Goal: Information Seeking & Learning: Learn about a topic

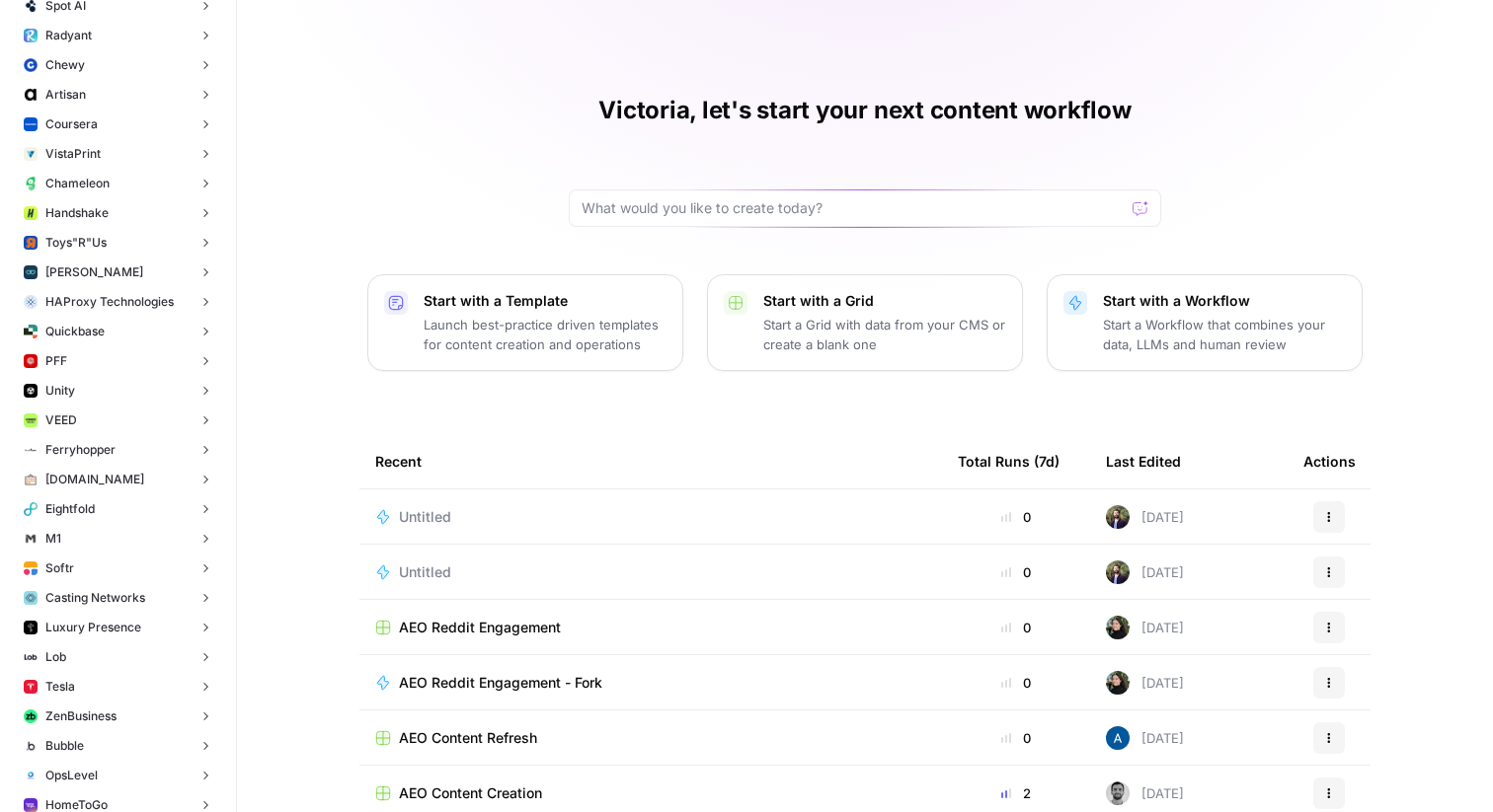
scroll to position [6968, 0]
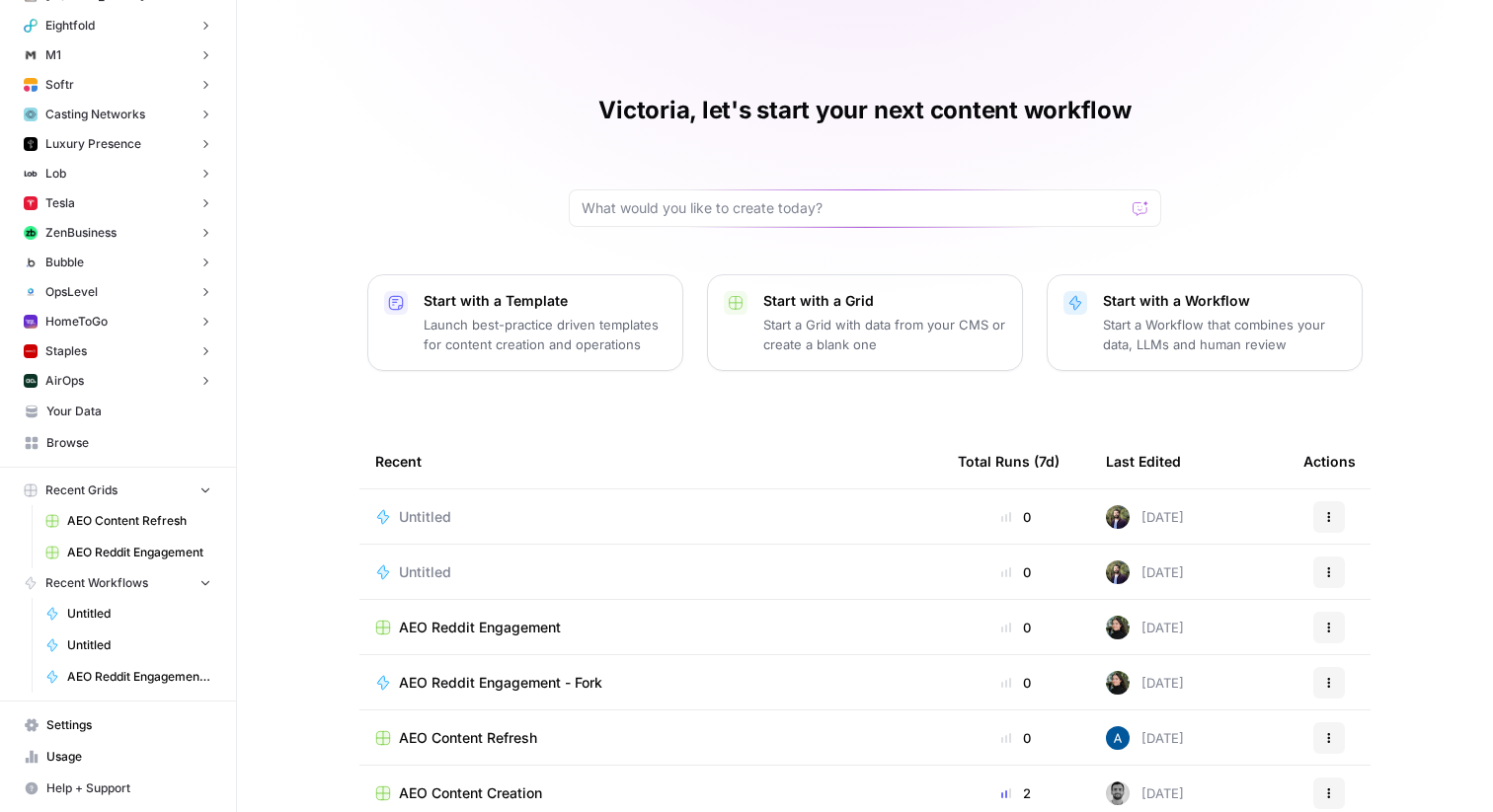
click at [109, 343] on button "Staples" at bounding box center [118, 352] width 204 height 30
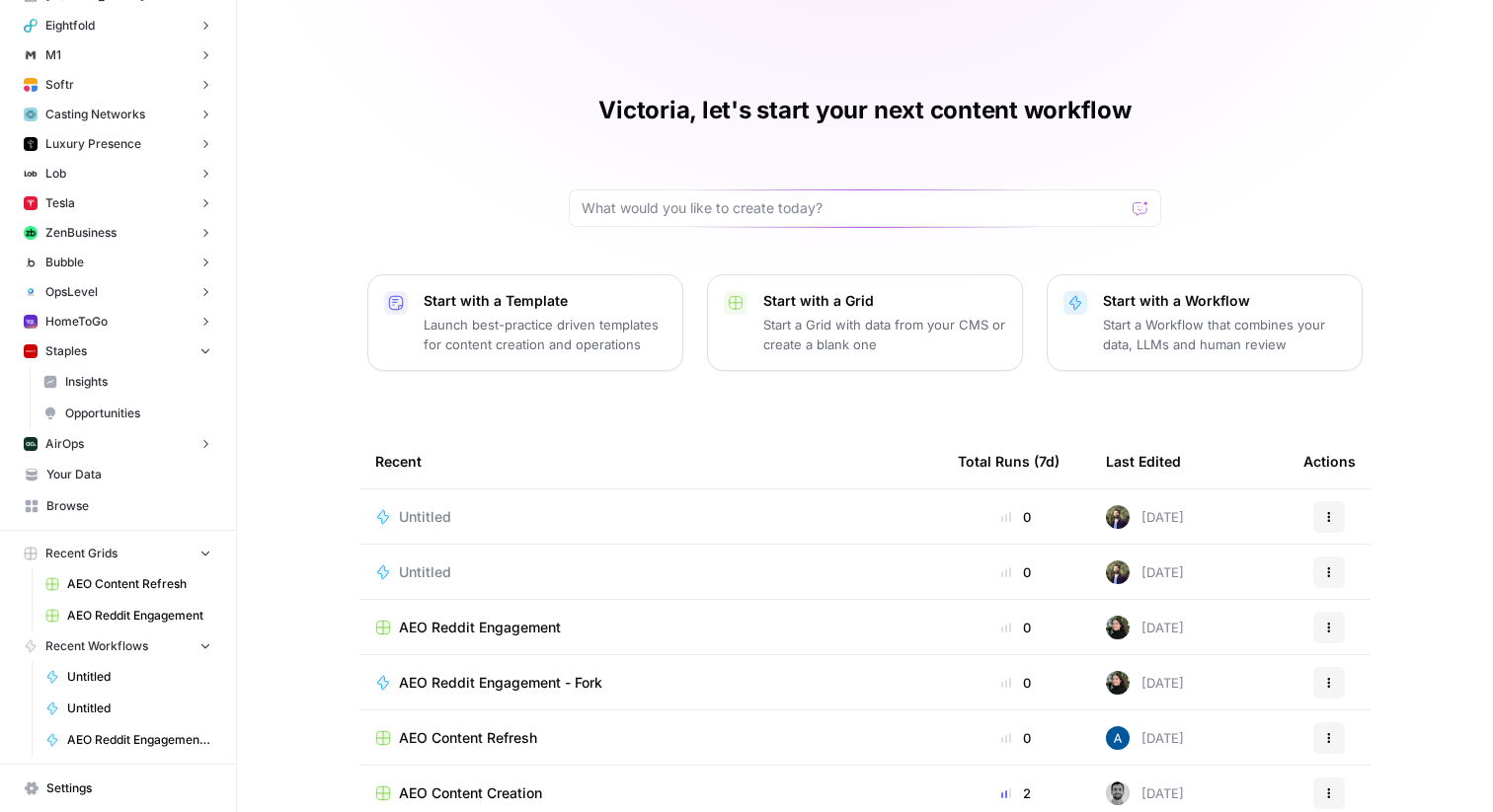
click at [118, 379] on span "Insights" at bounding box center [138, 382] width 146 height 18
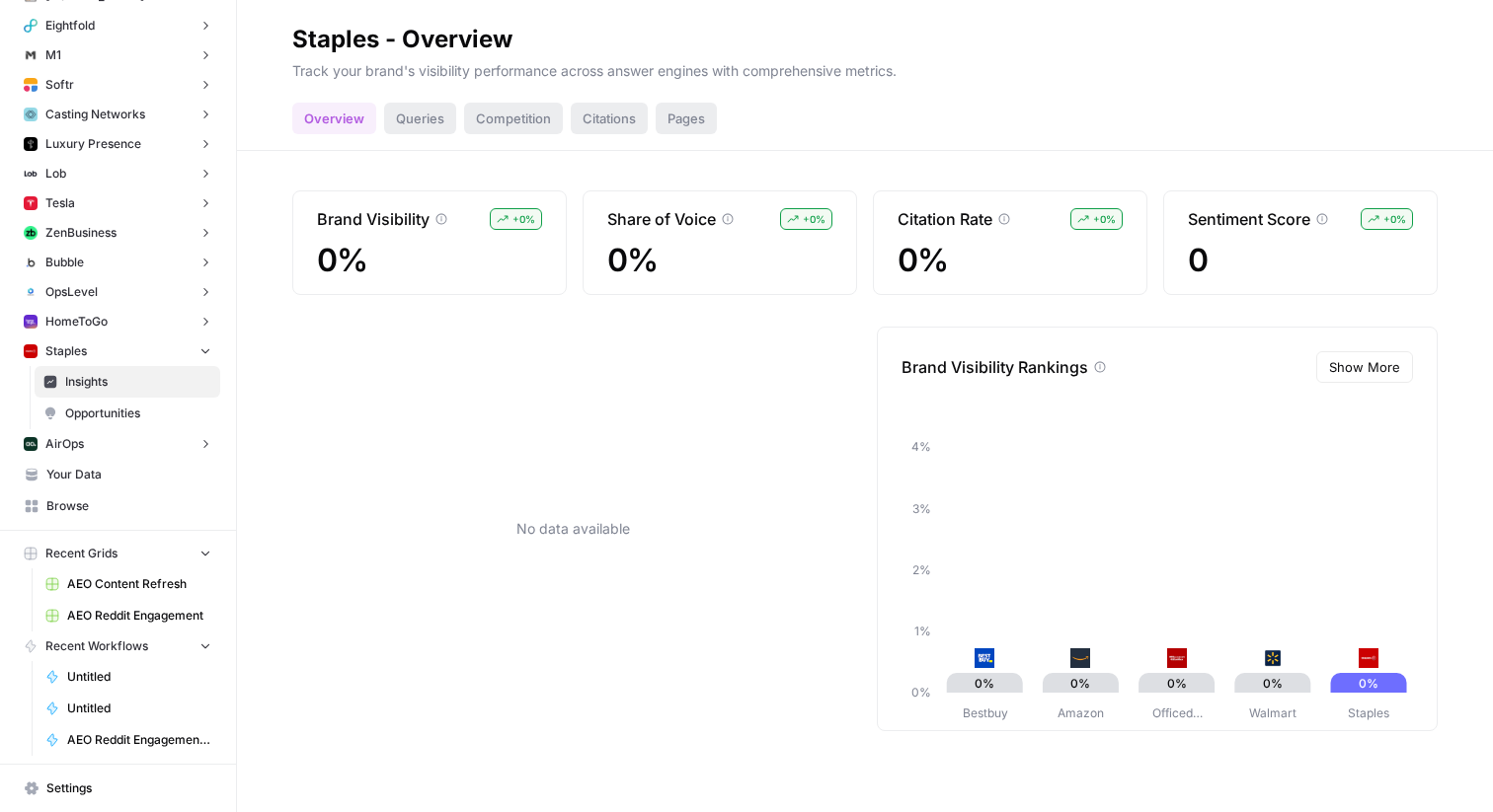
click at [435, 121] on div "Queries" at bounding box center [420, 119] width 72 height 32
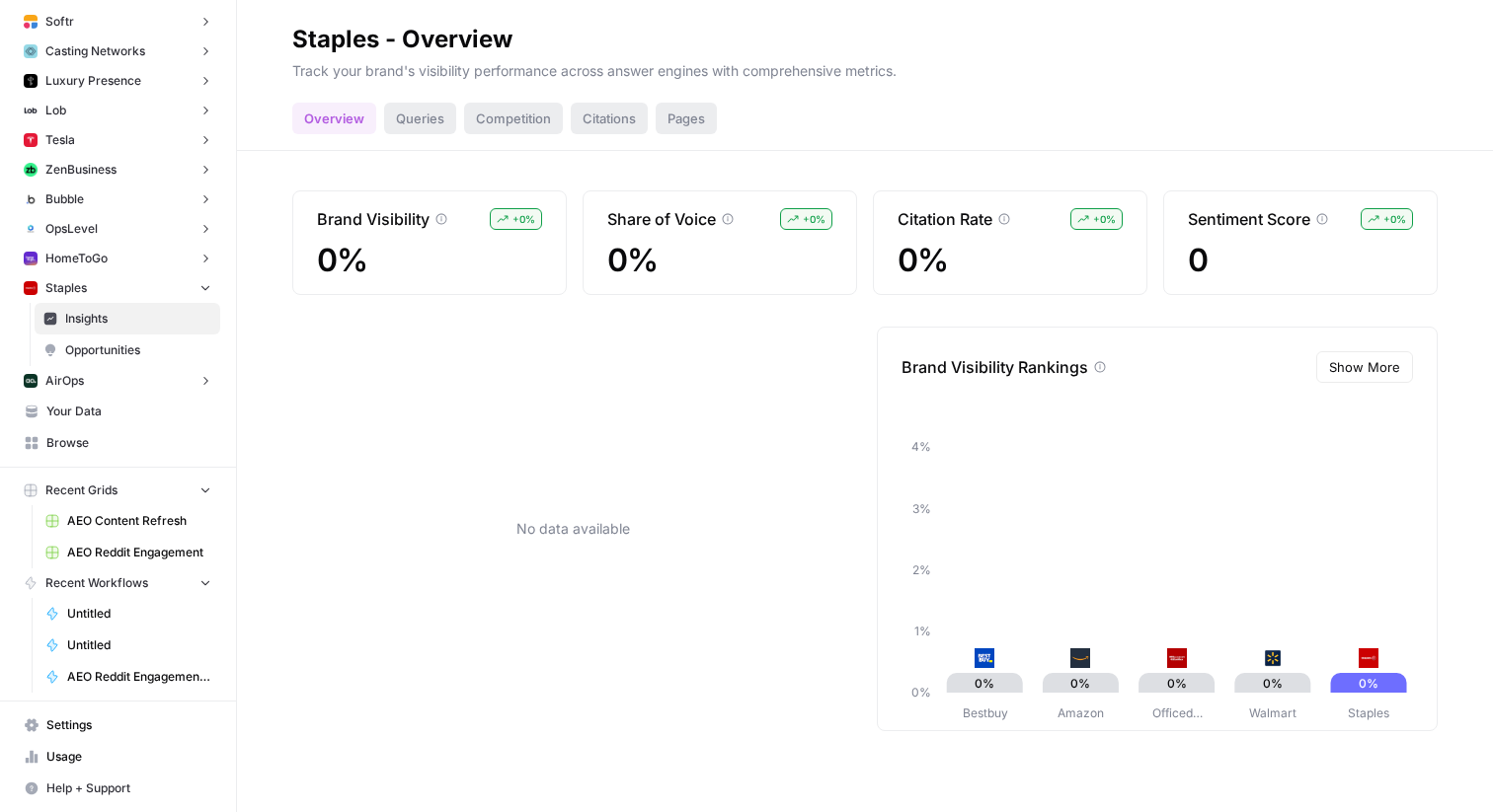
click at [108, 406] on span "Your Data" at bounding box center [129, 411] width 165 height 18
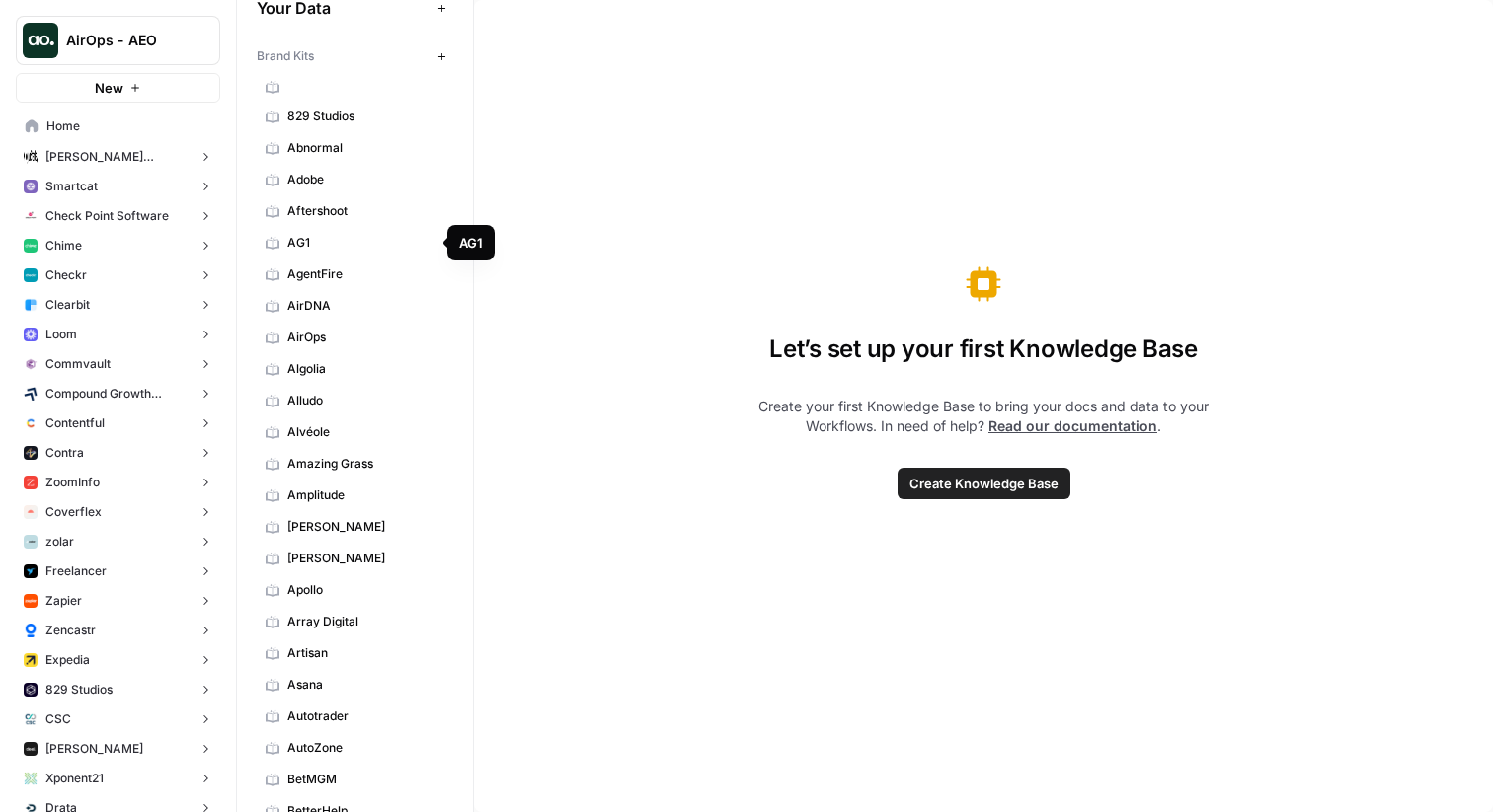
scroll to position [5585, 0]
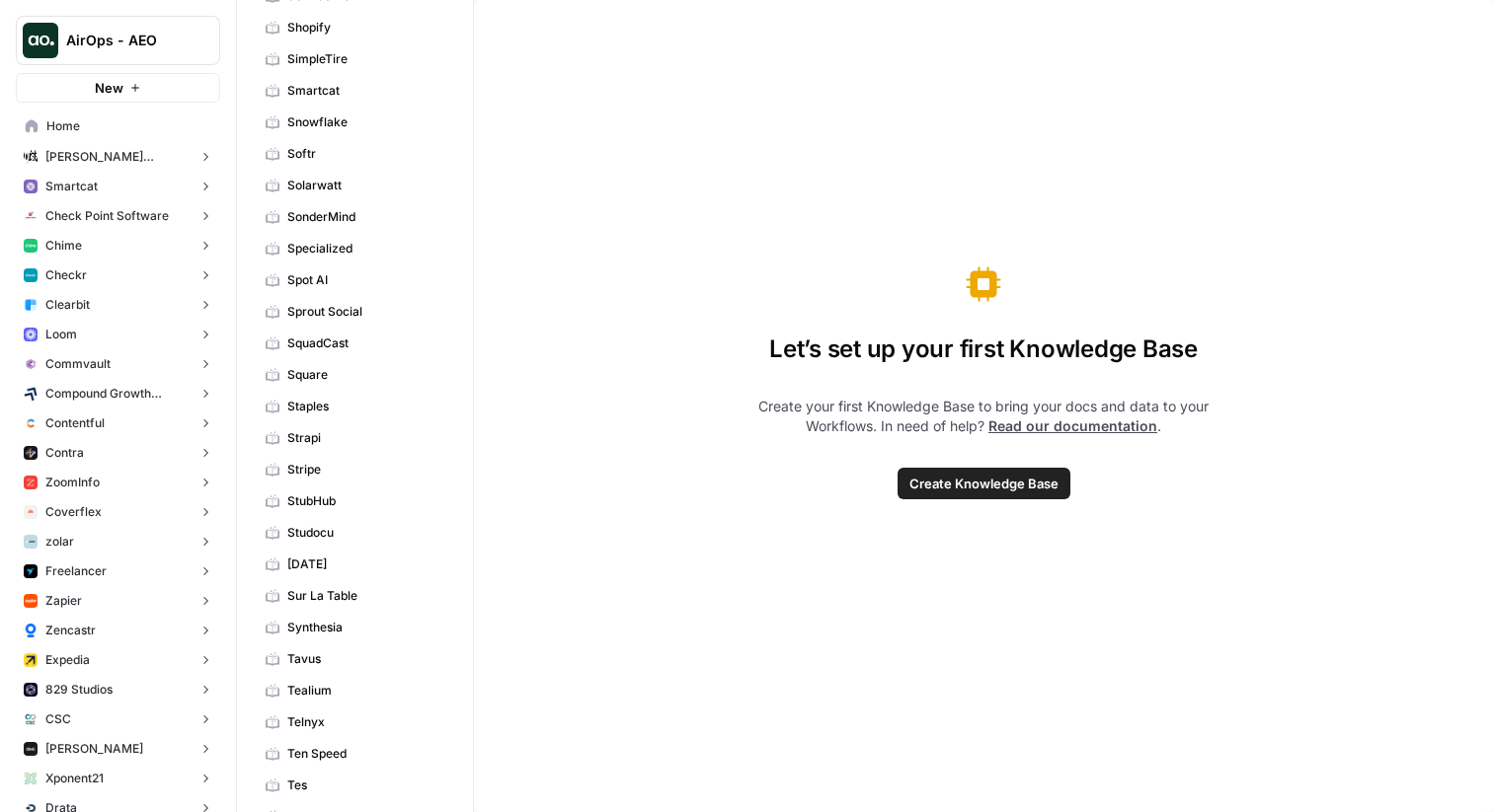
click at [311, 399] on span "Staples" at bounding box center [366, 406] width 157 height 18
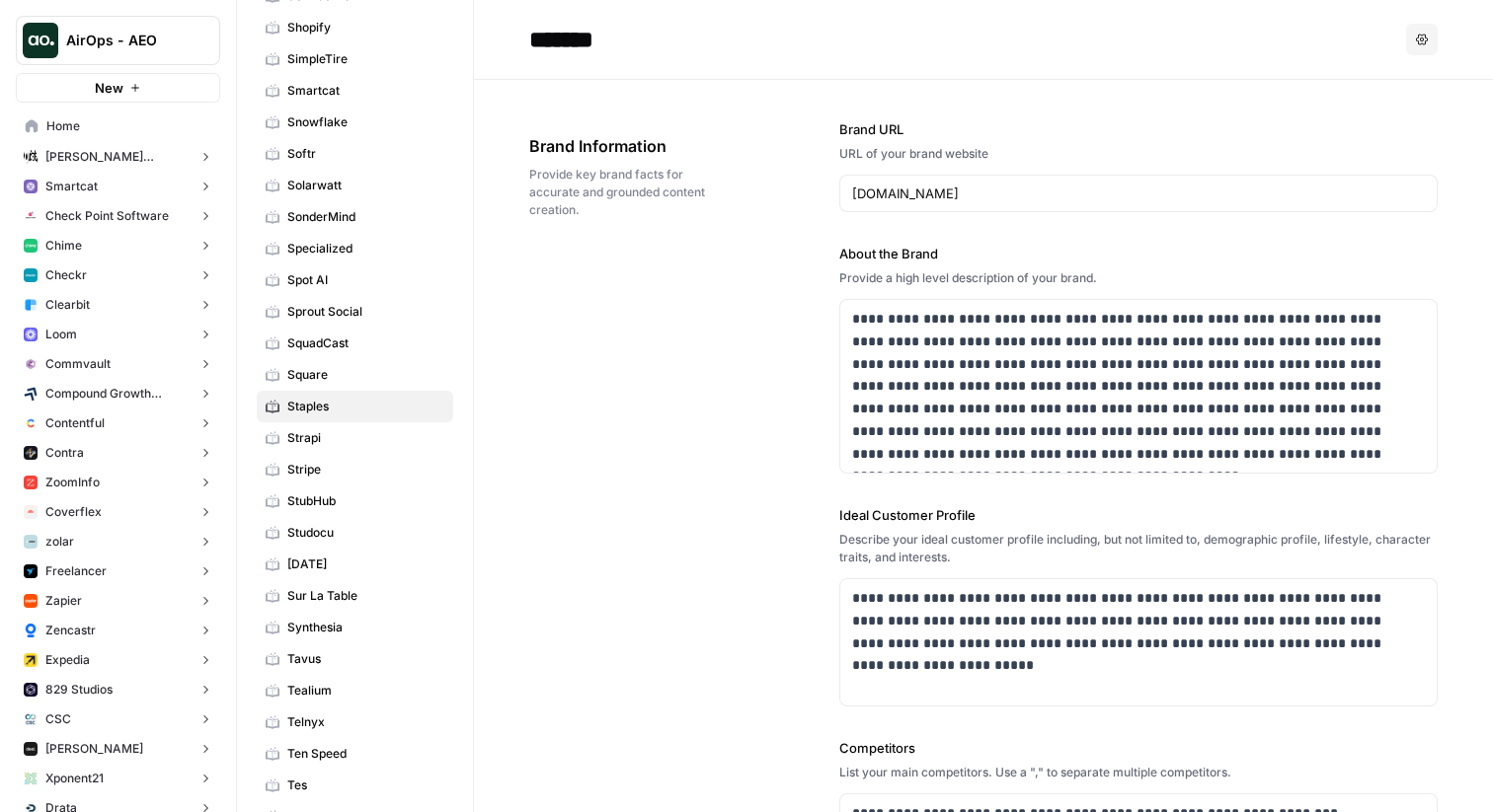
click at [1417, 38] on icon "button" at bounding box center [1423, 40] width 12 height 12
click at [1333, 124] on div "Delete" at bounding box center [1360, 130] width 93 height 20
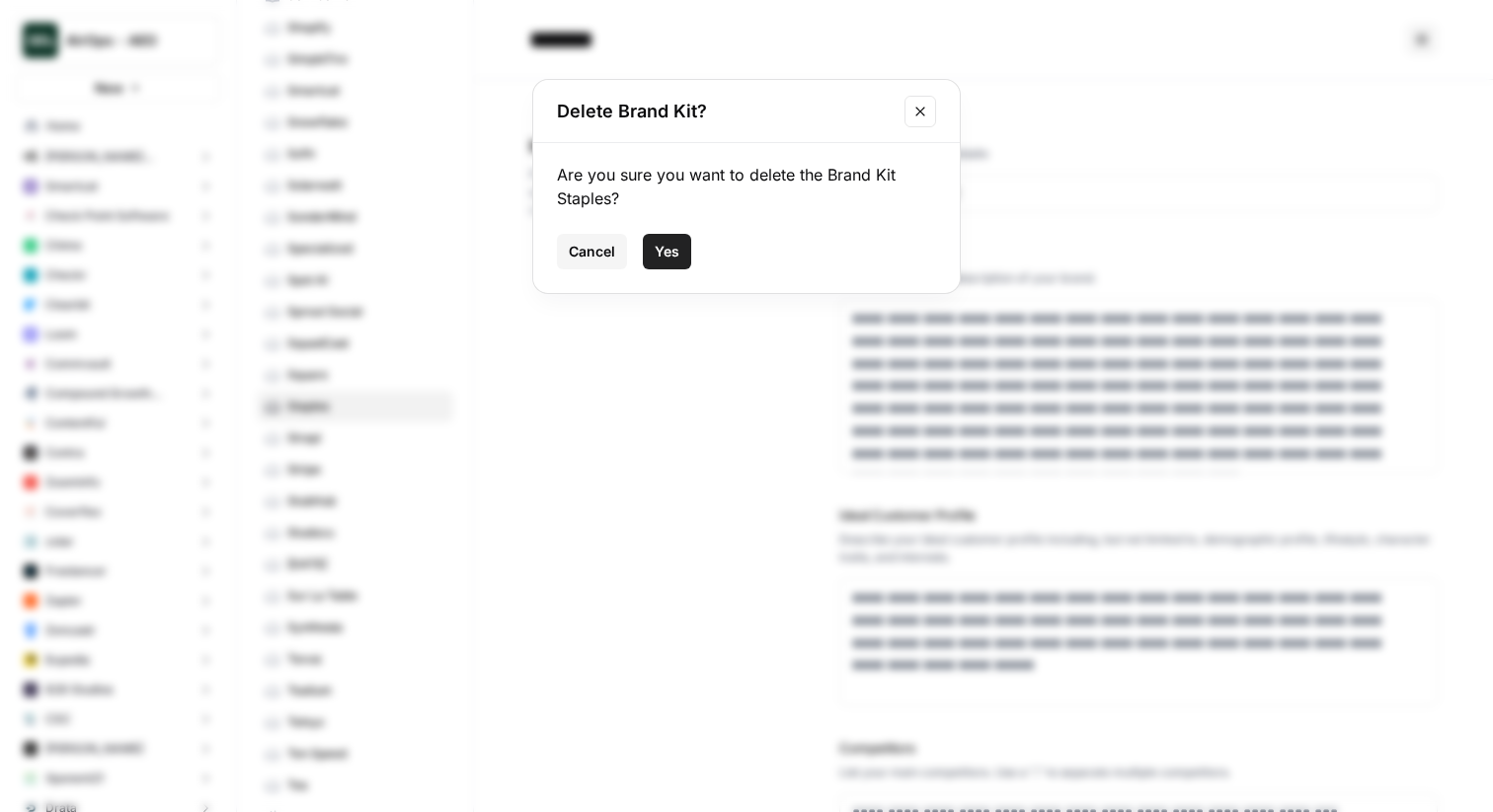
click at [680, 253] on button "Yes" at bounding box center [667, 252] width 49 height 36
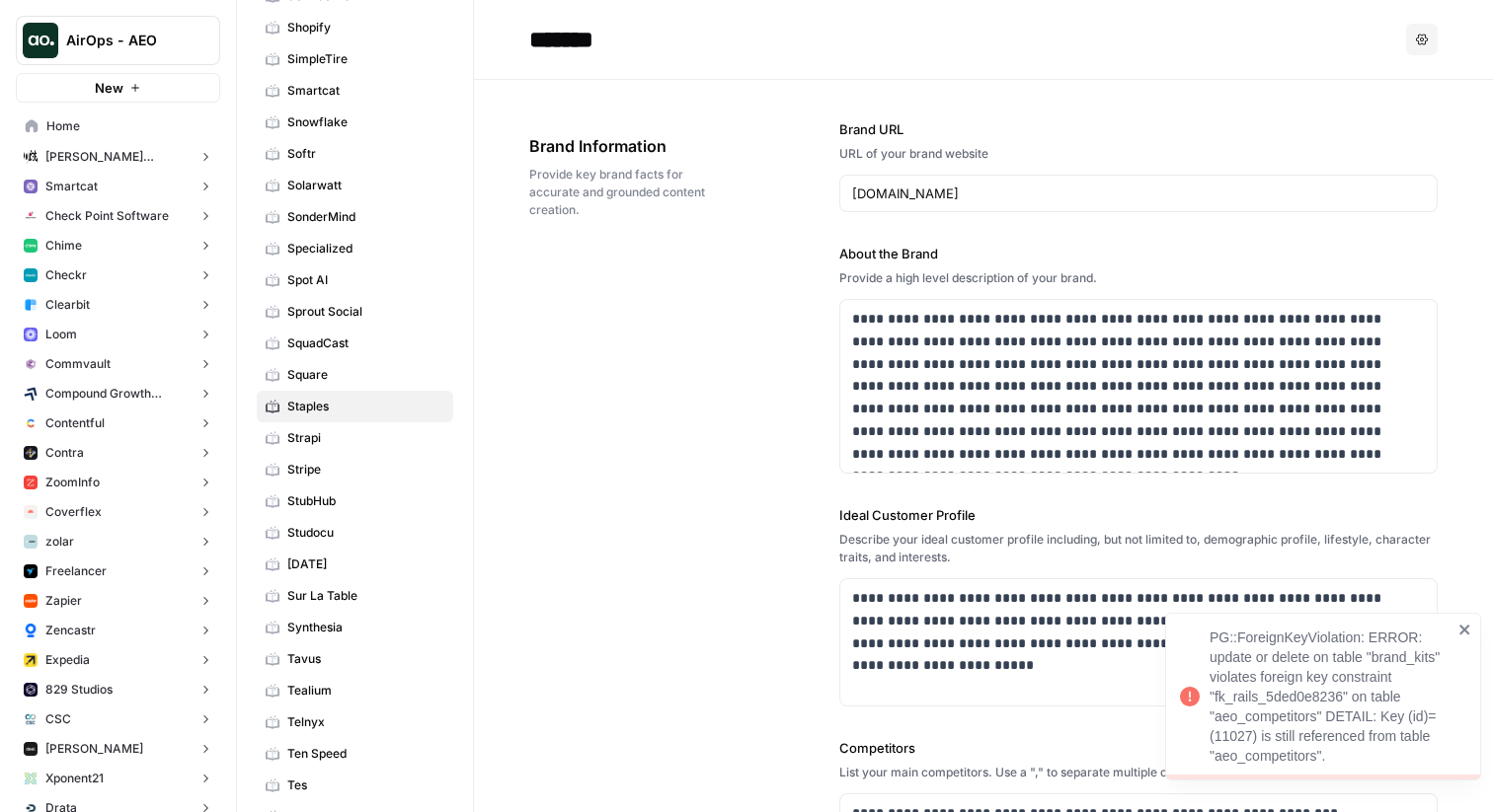
click at [638, 203] on span "Provide key brand facts for accurate and grounded content creation." at bounding box center [629, 192] width 199 height 54
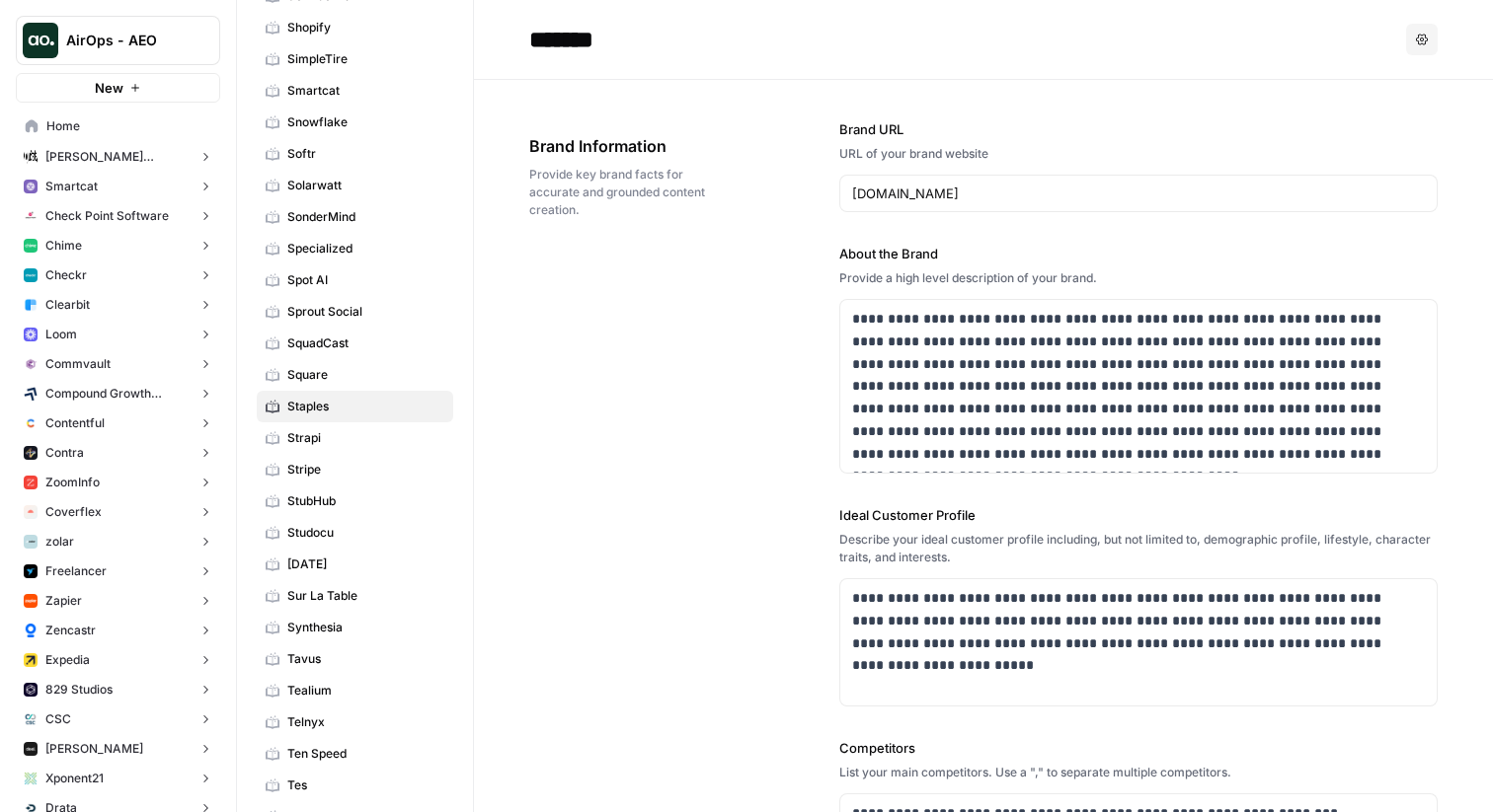
click at [166, 189] on button "Smartcat" at bounding box center [118, 186] width 204 height 30
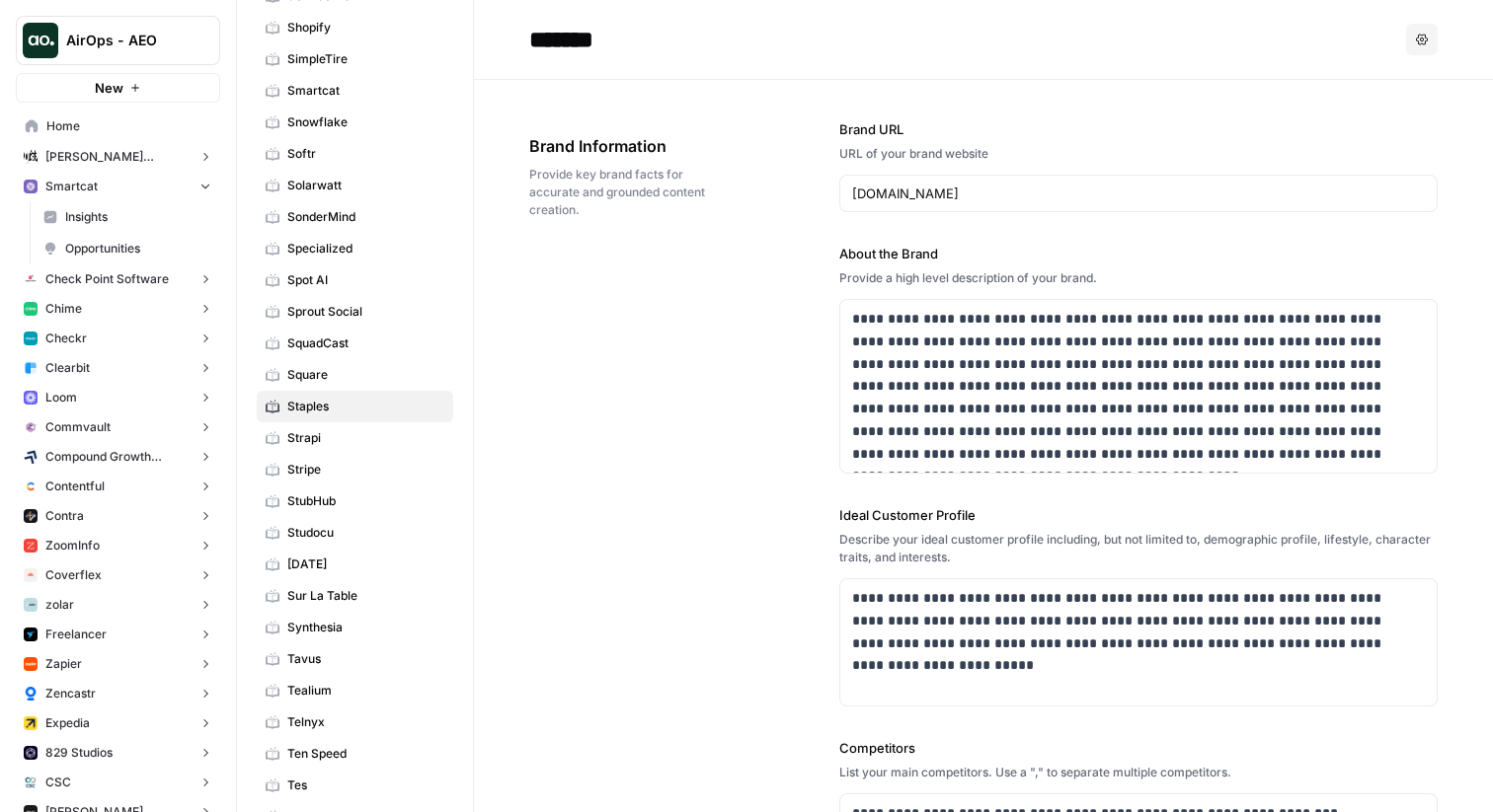
click at [139, 225] on span "Insights" at bounding box center [138, 217] width 146 height 18
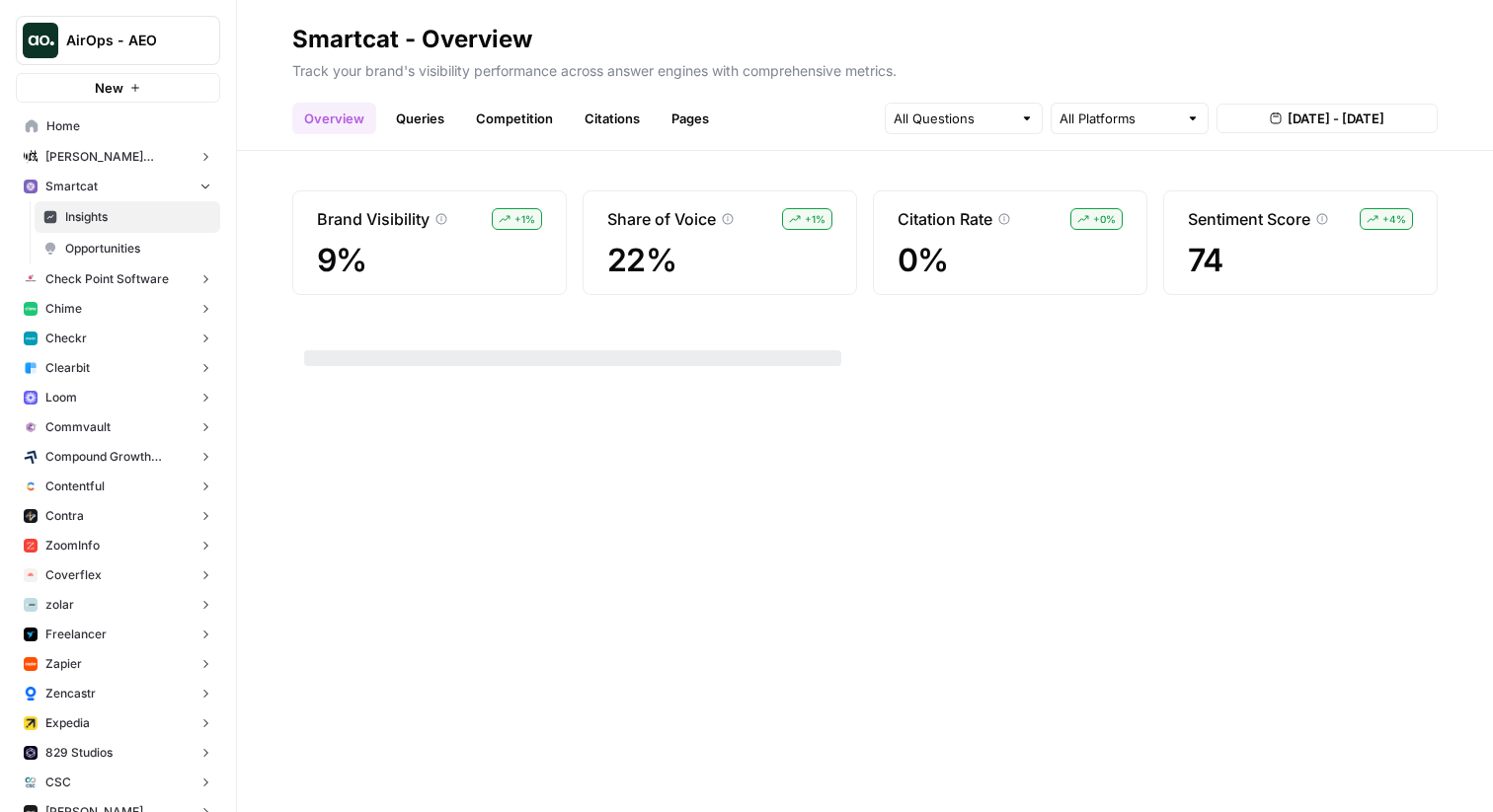
click at [419, 127] on link "Queries" at bounding box center [420, 119] width 72 height 32
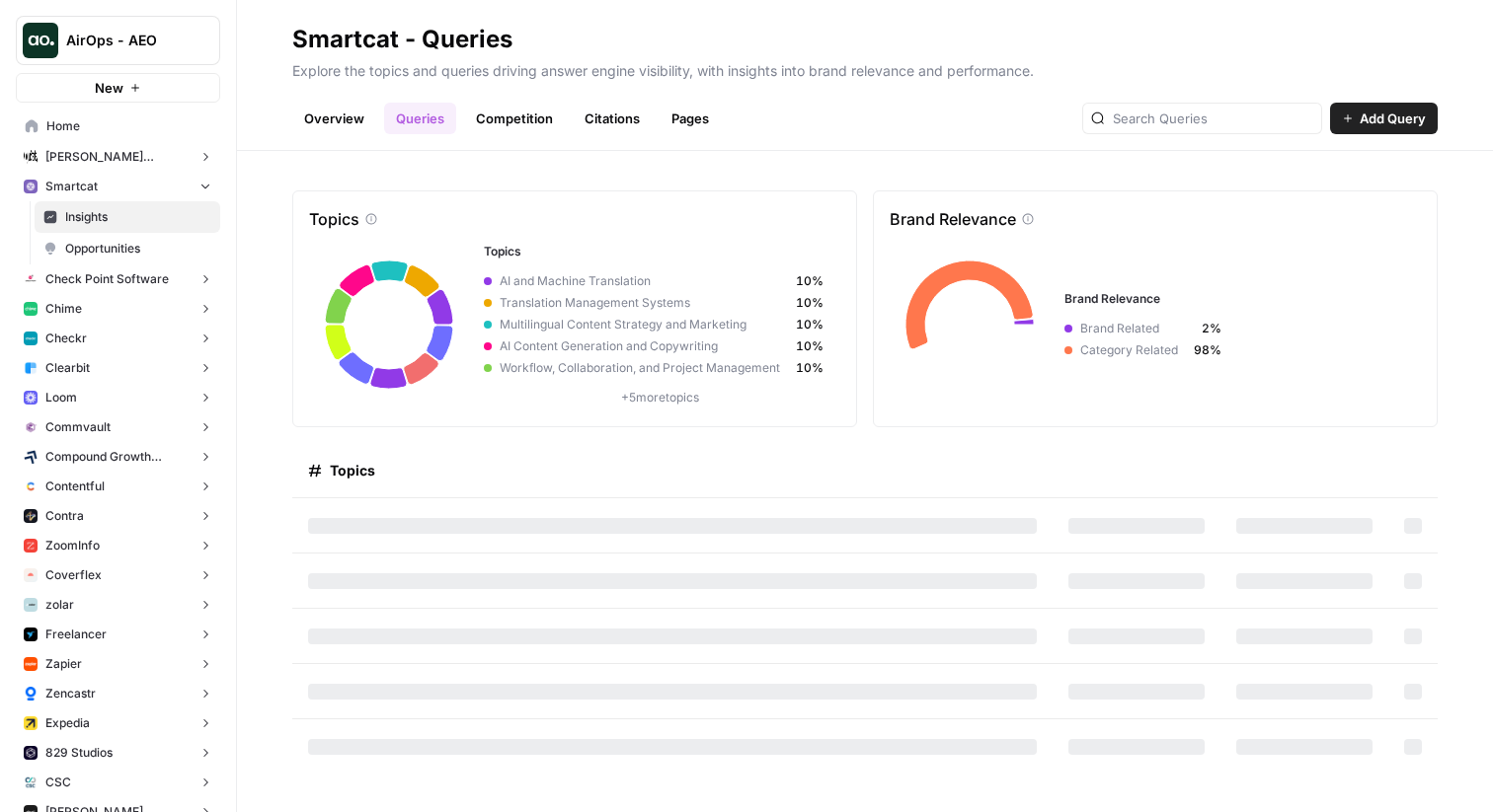
click at [346, 124] on link "Overview" at bounding box center [334, 119] width 84 height 32
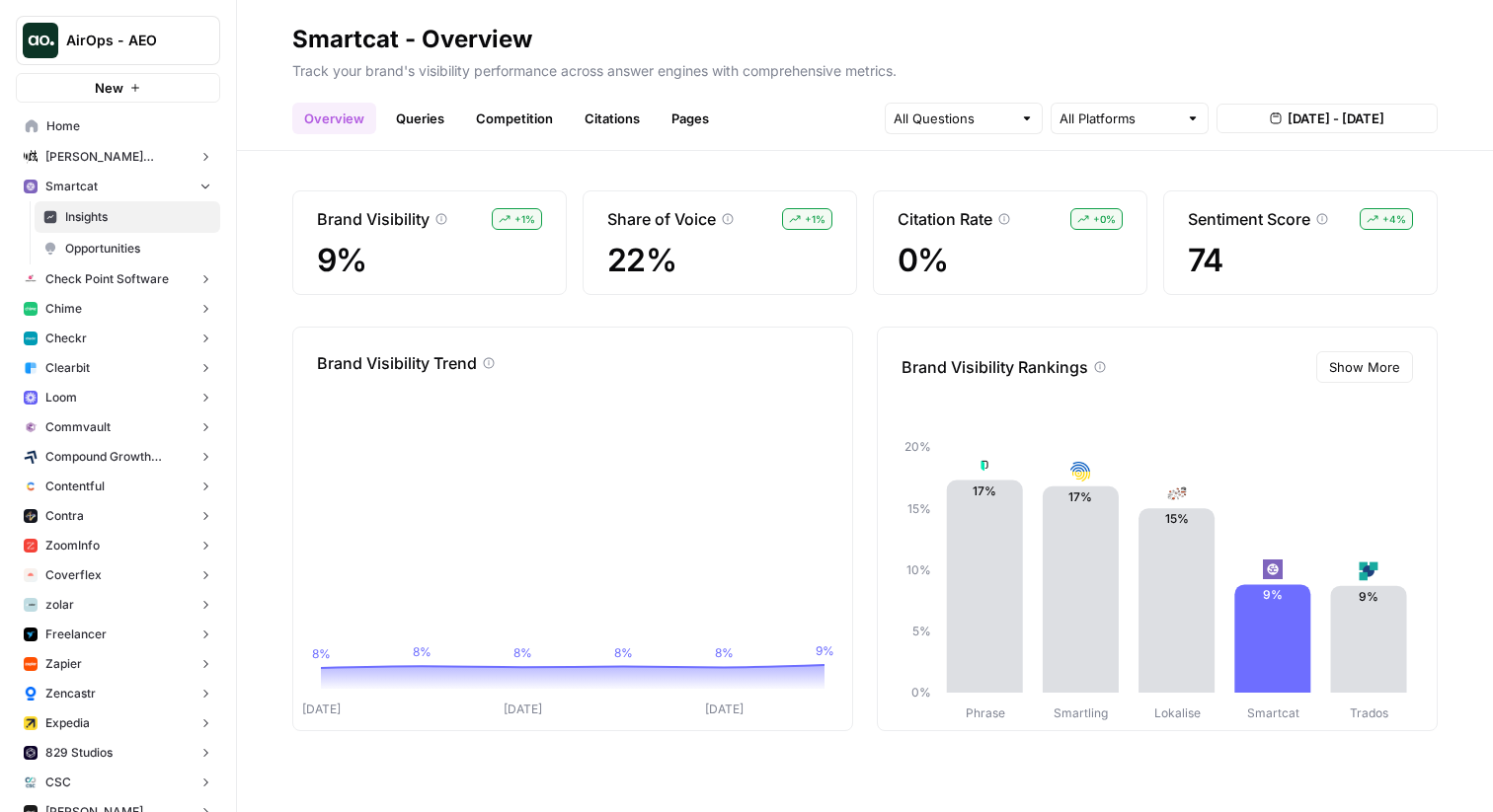
click at [544, 120] on link "Competition" at bounding box center [515, 119] width 101 height 32
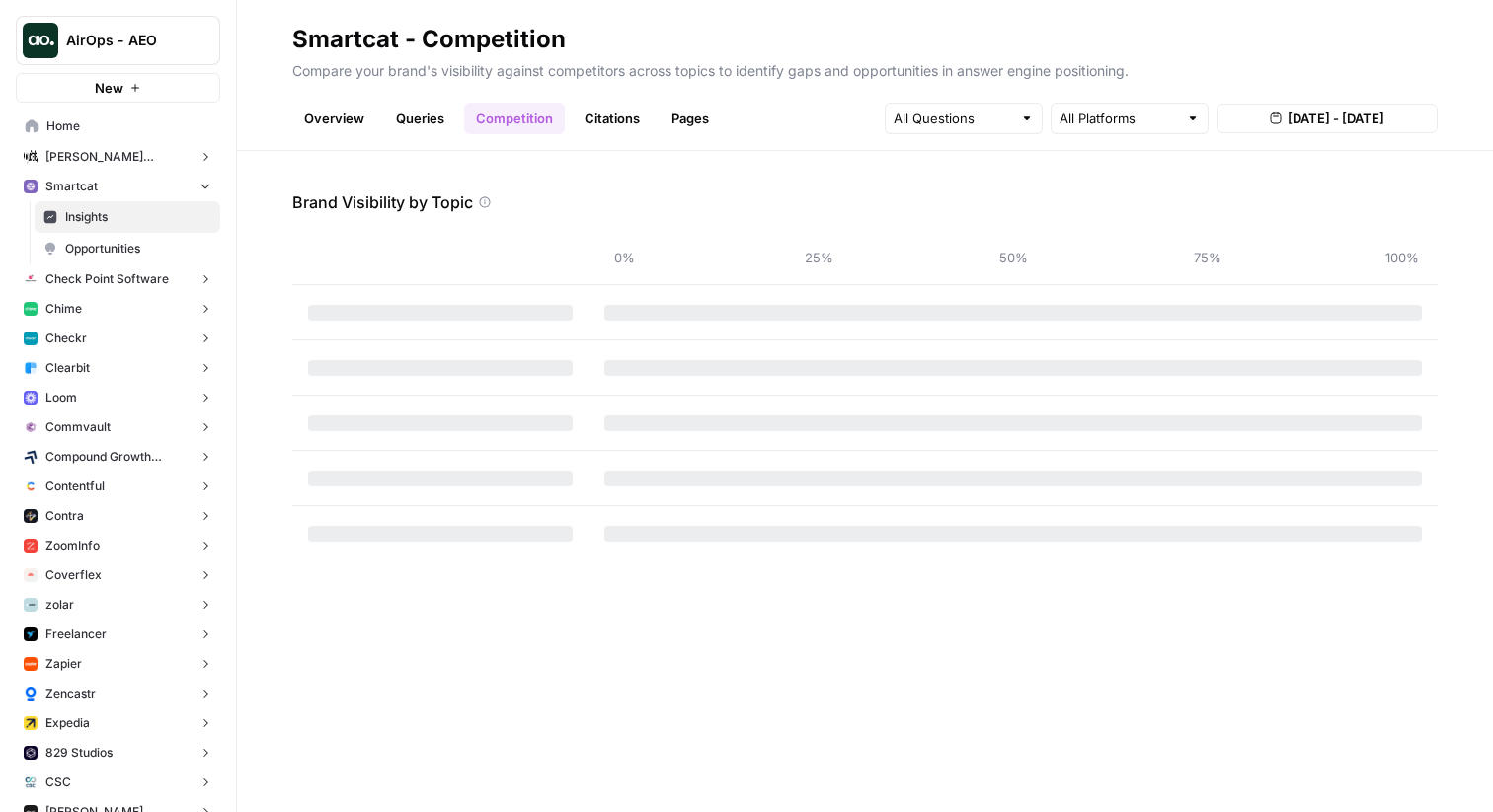
click at [594, 120] on link "Citations" at bounding box center [612, 119] width 79 height 32
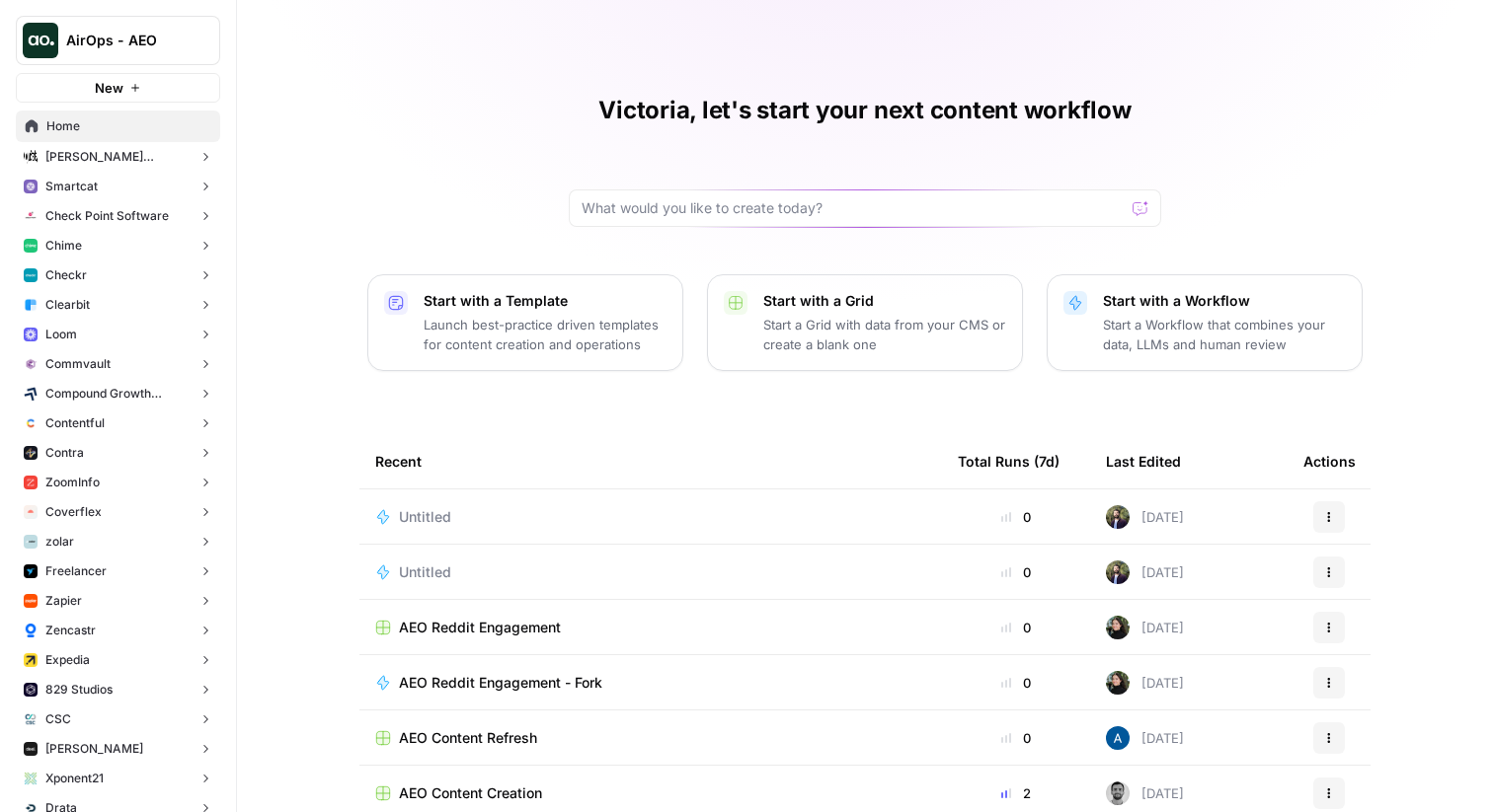
click at [108, 191] on button "Smartcat" at bounding box center [118, 186] width 204 height 30
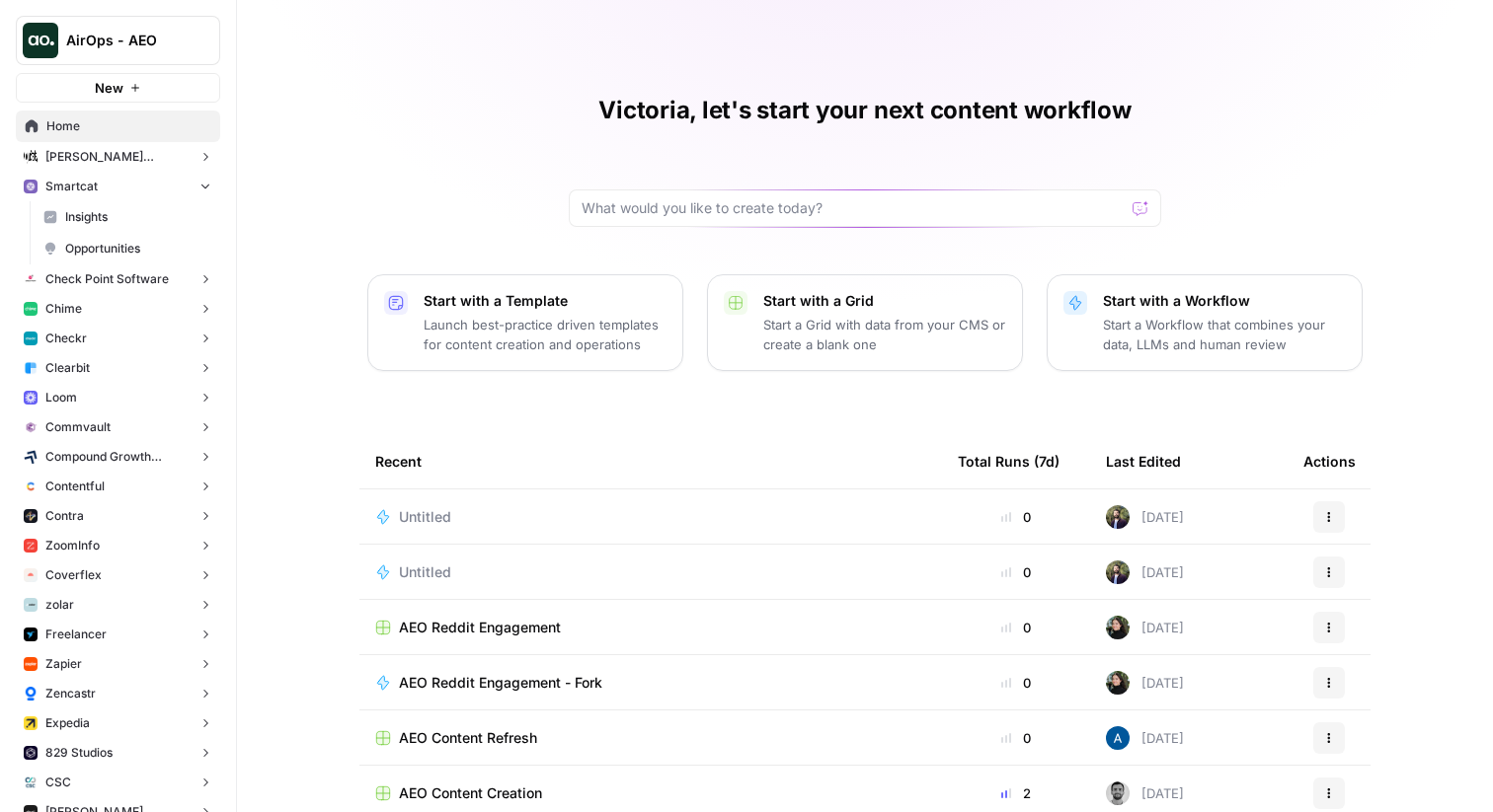
click at [125, 214] on span "Insights" at bounding box center [138, 217] width 146 height 18
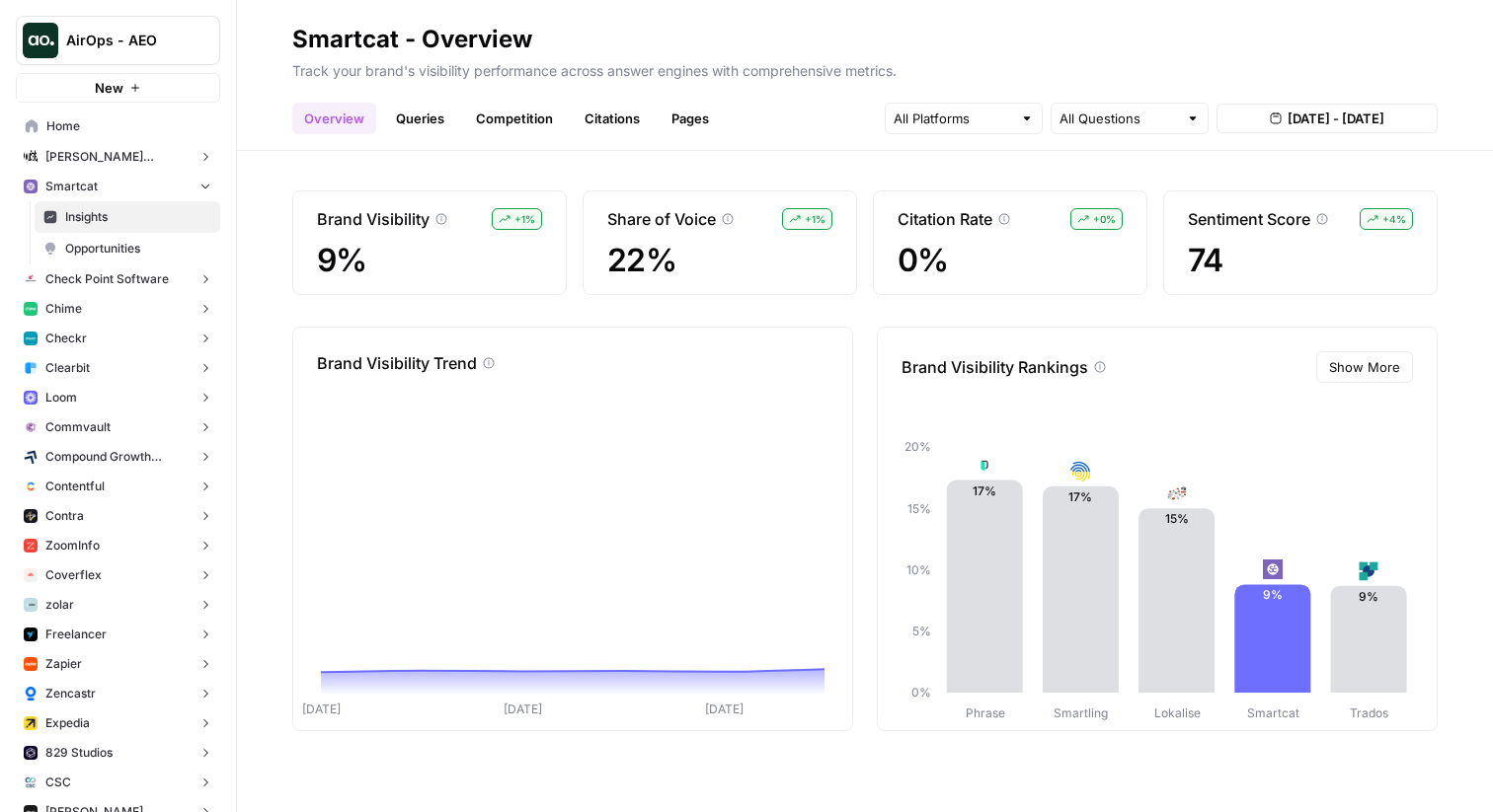
click at [421, 120] on link "Queries" at bounding box center [420, 119] width 72 height 32
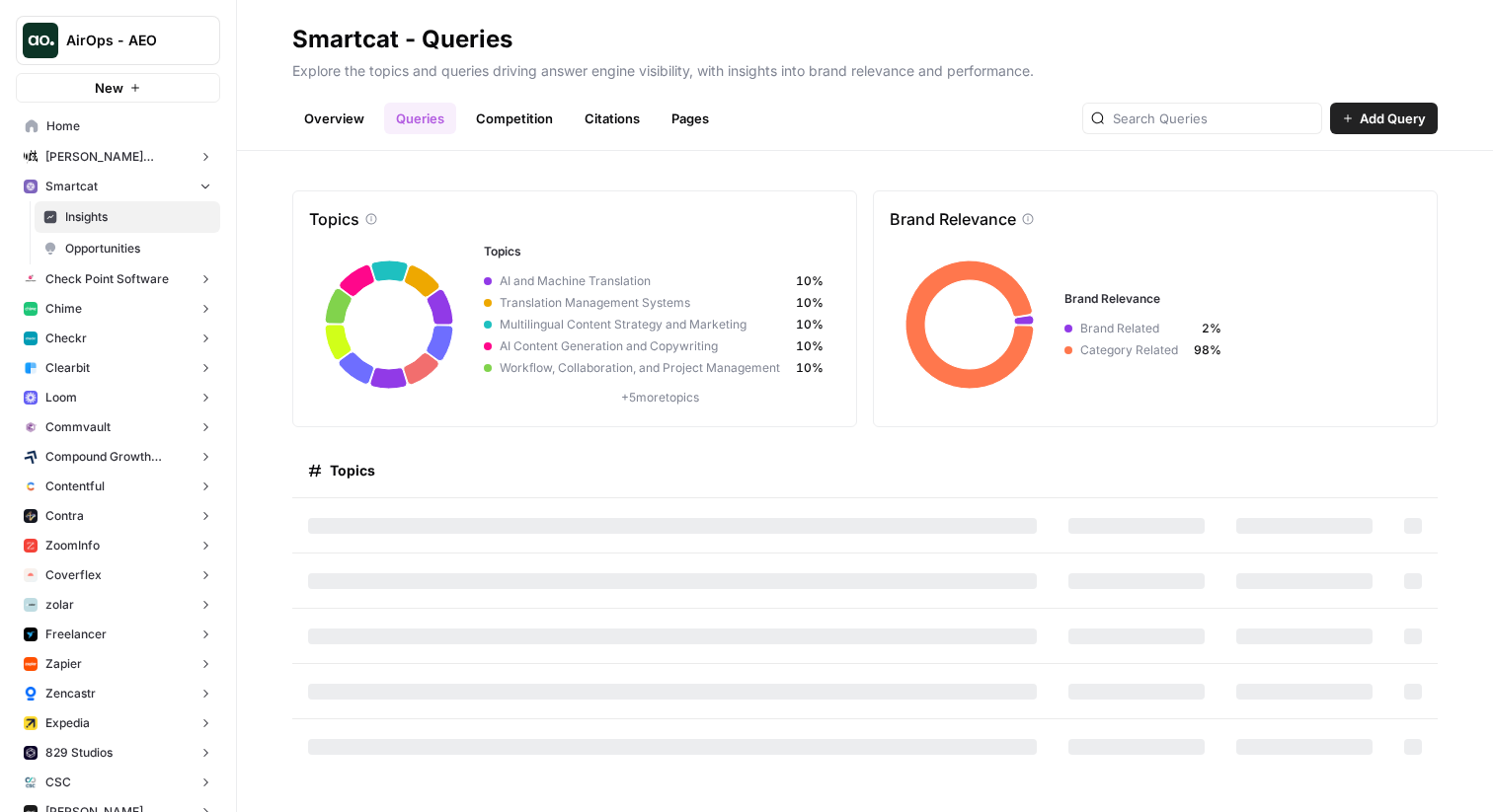
click at [501, 123] on link "Competition" at bounding box center [515, 119] width 101 height 32
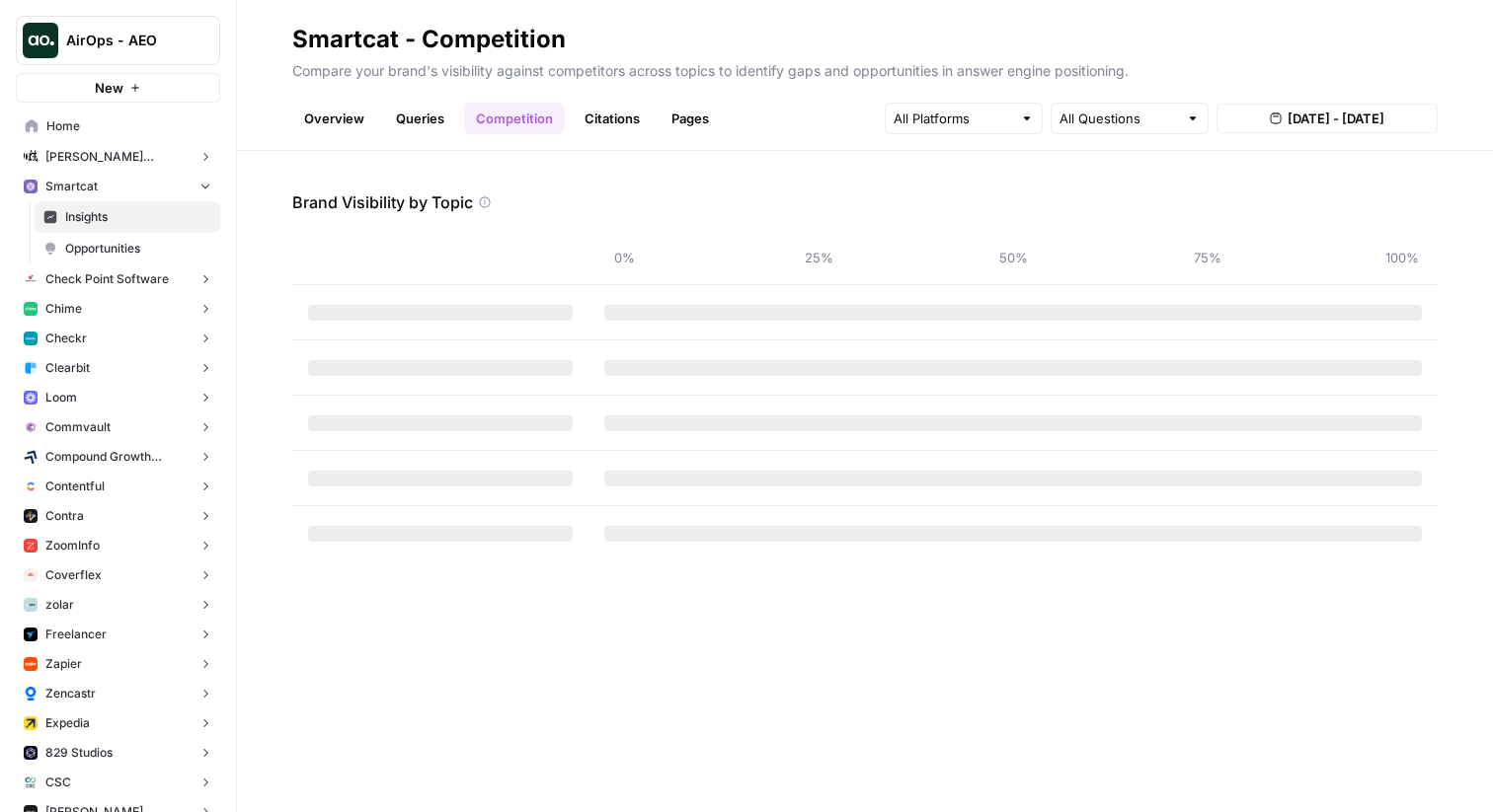
click at [633, 108] on link "Citations" at bounding box center [612, 119] width 79 height 32
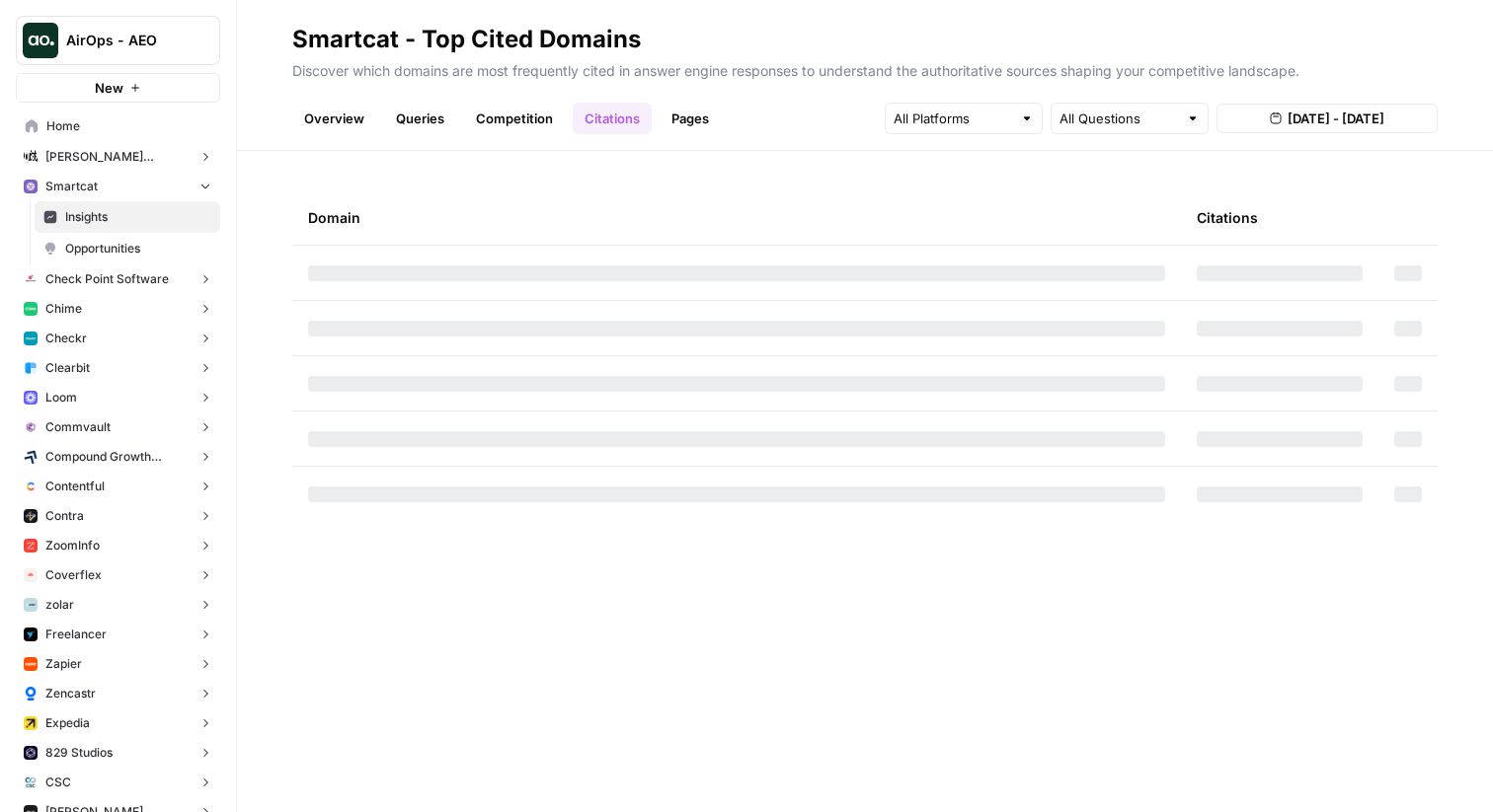
click at [697, 119] on link "Pages" at bounding box center [690, 119] width 62 height 32
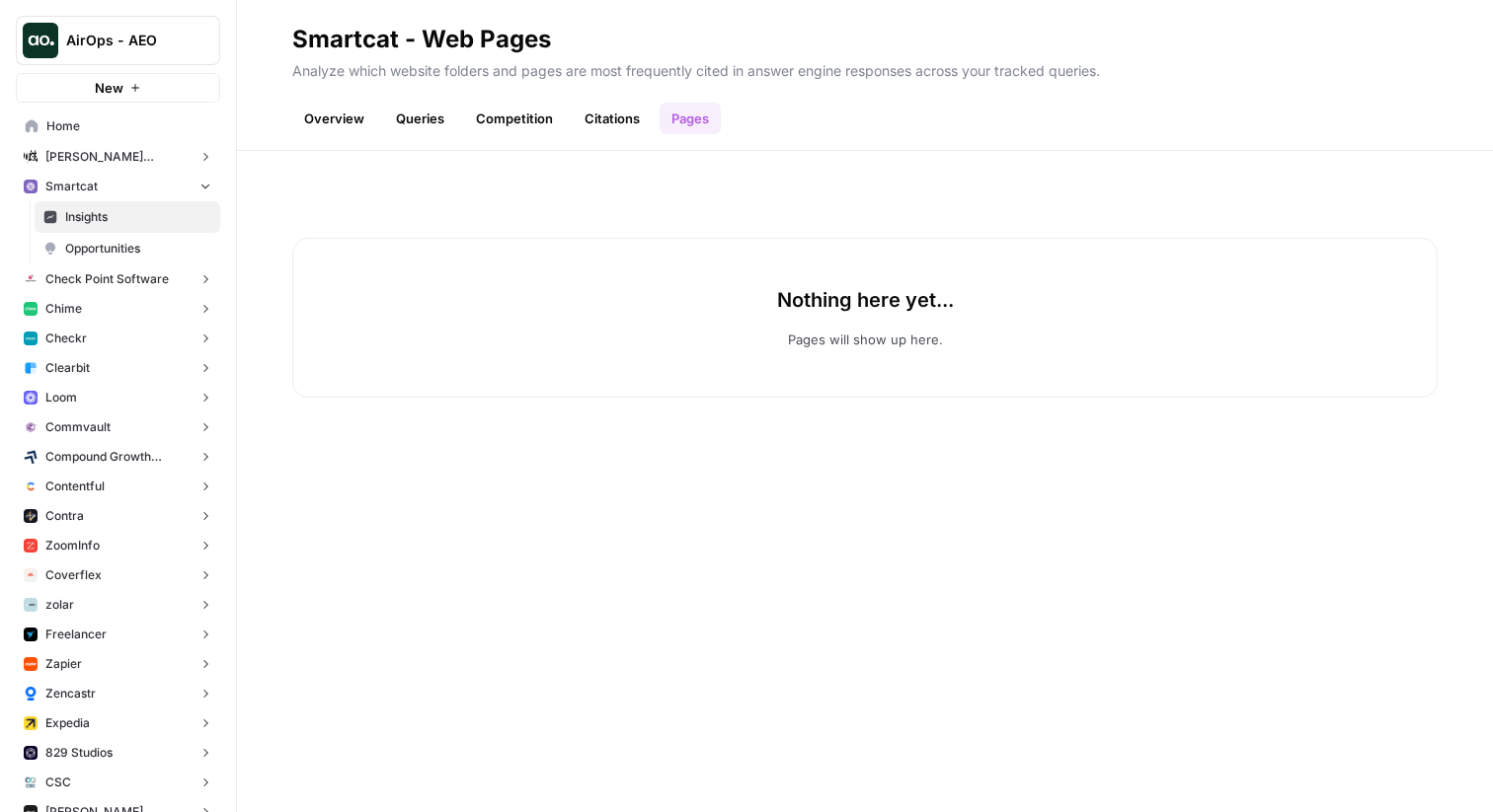
click at [337, 113] on link "Overview" at bounding box center [334, 119] width 84 height 32
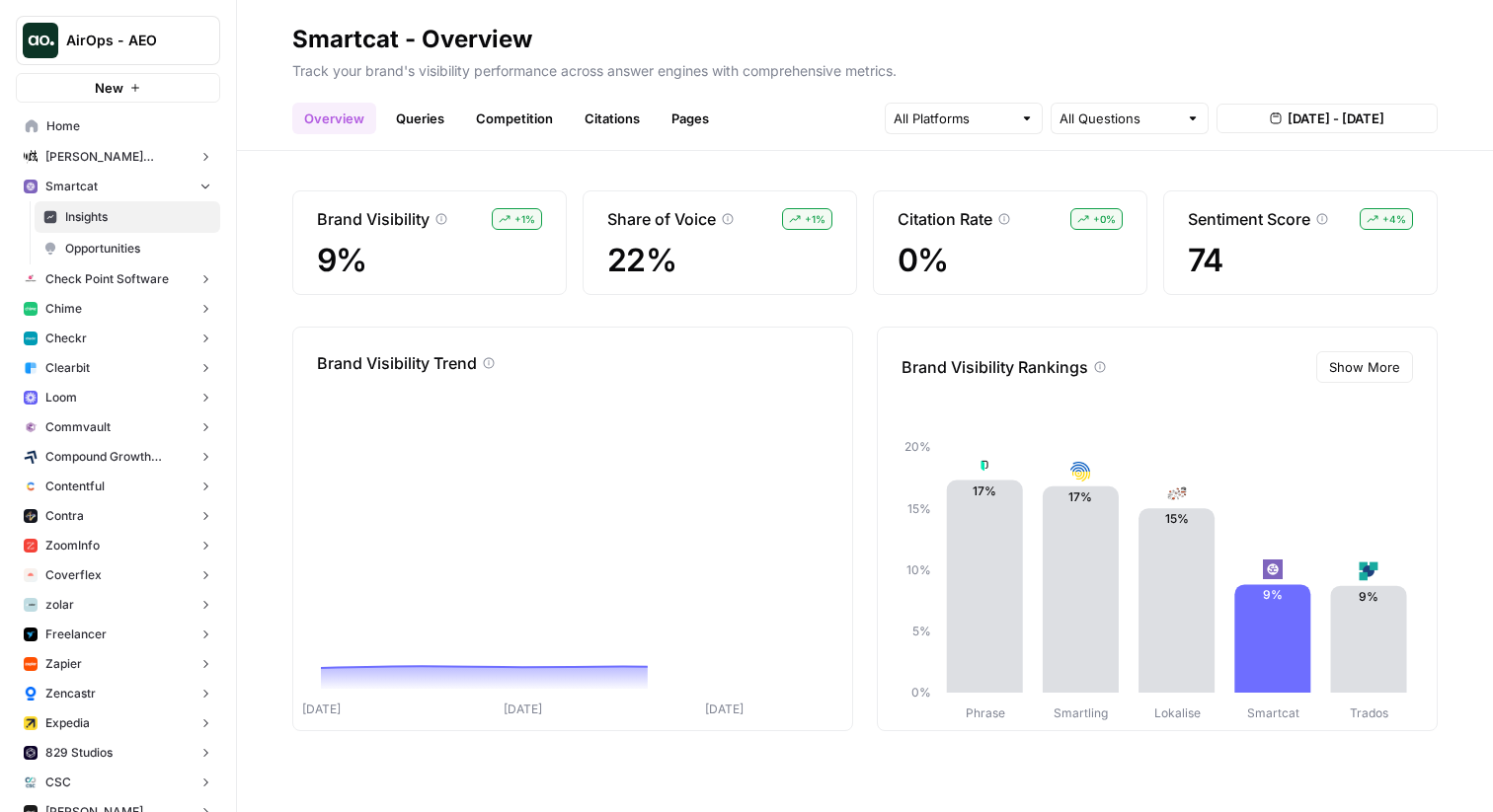
click at [511, 136] on header "Smartcat - Overview Track your brand's visibility performance across answer eng…" at bounding box center [865, 75] width 1256 height 151
click at [467, 313] on div "Brand Visibility + 1 % 9% Share of Voice + 1 % 22% Citation Rate + 0 % 0% Senti…" at bounding box center [865, 481] width 1256 height 661
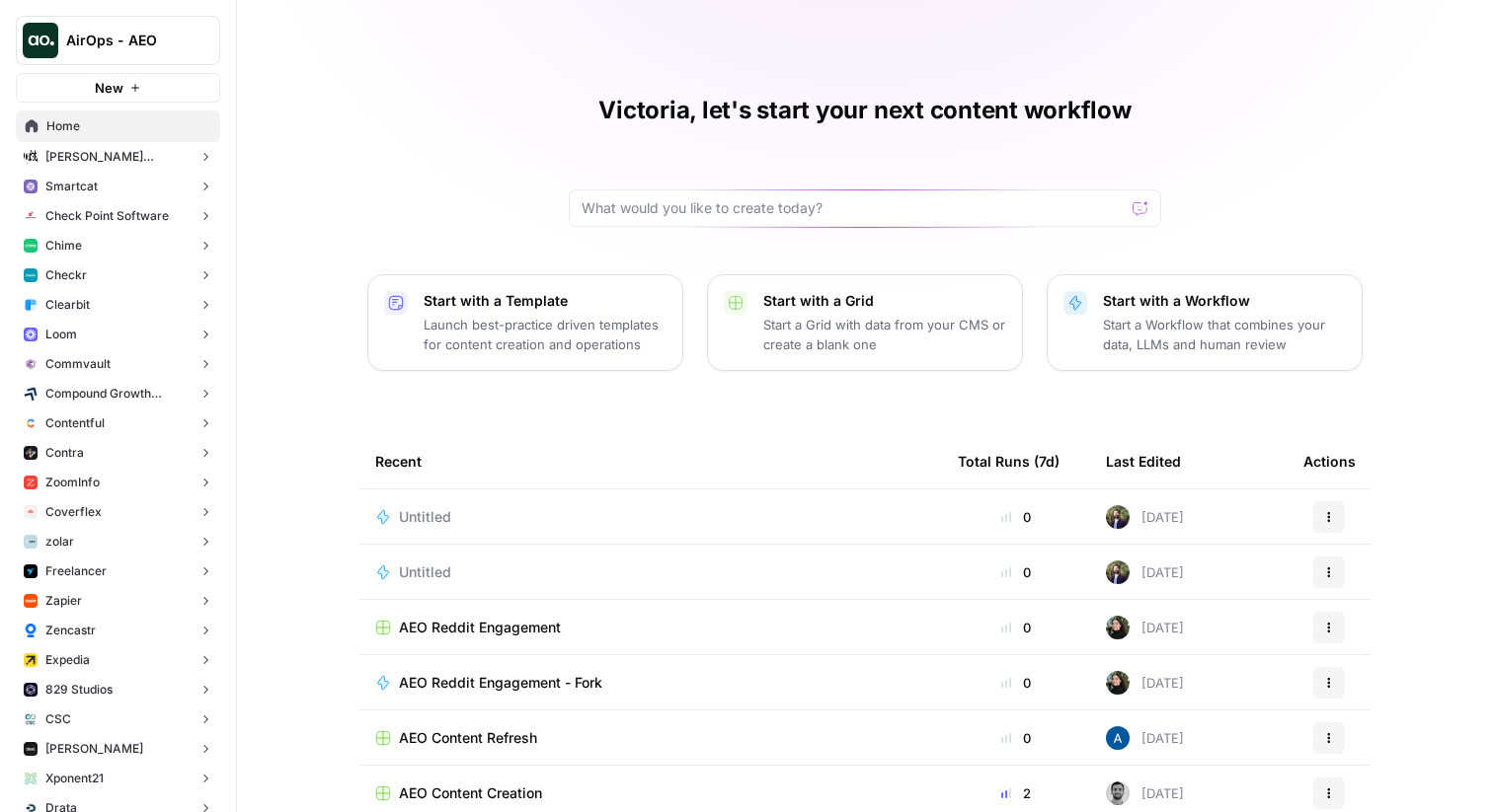
click at [417, 204] on div "Victoria, let's start your next content workflow Start with a Template Launch b…" at bounding box center [865, 454] width 1256 height 908
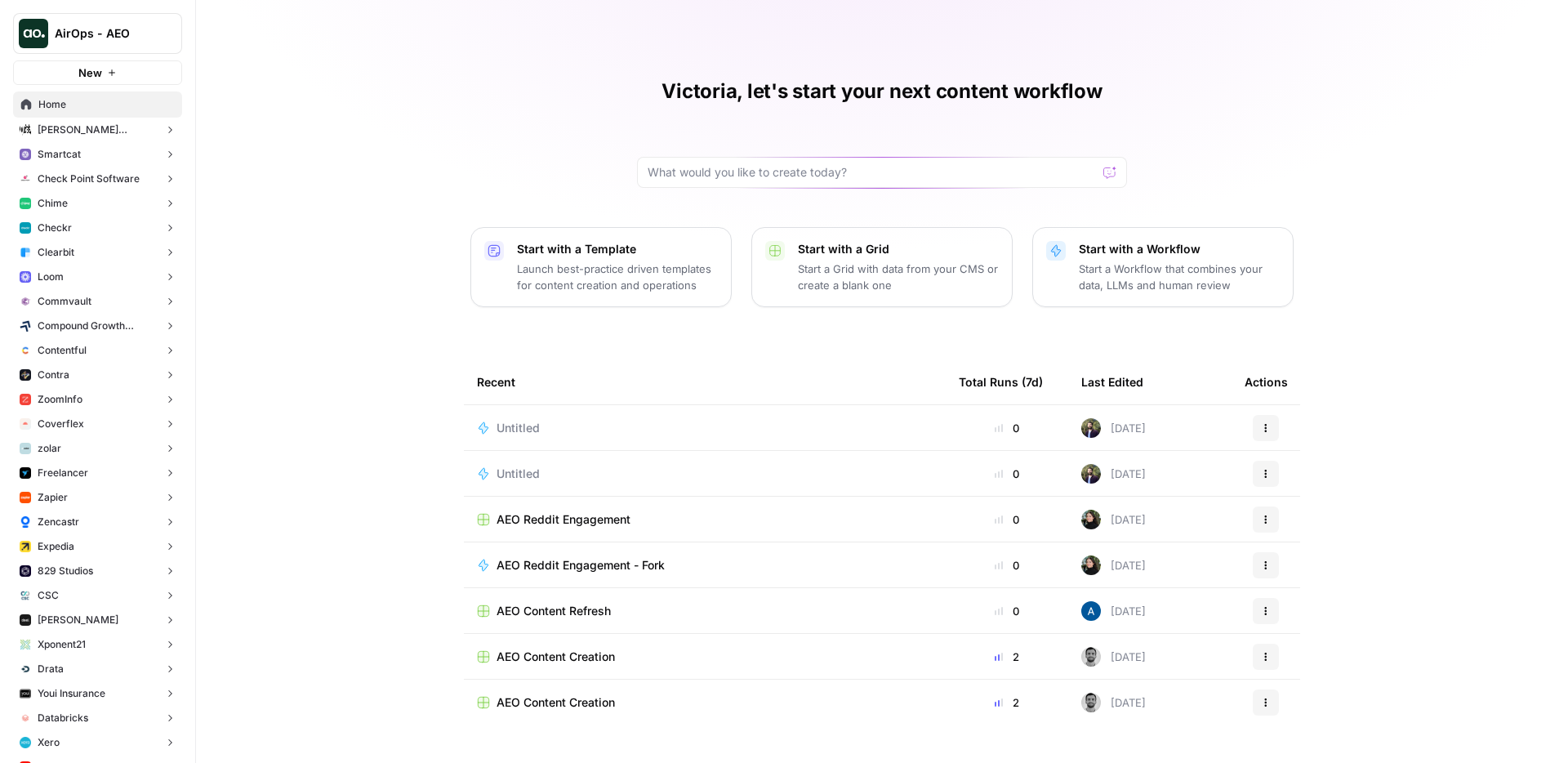
click at [339, 167] on div "Victoria, let's start your next content workflow Start with a Template Launch b…" at bounding box center [882, 382] width 1372 height 763
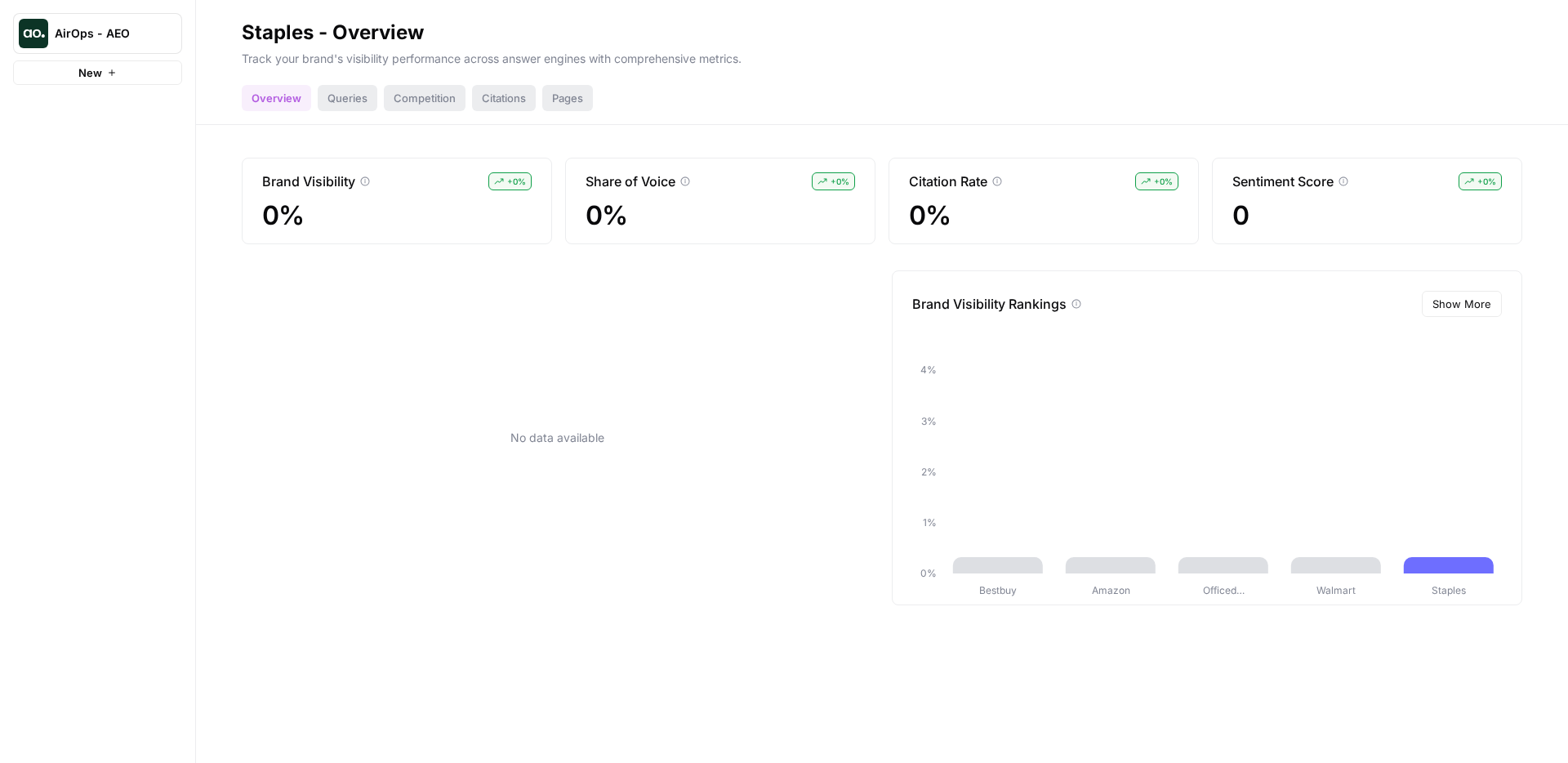
scroll to position [5146, 0]
